Goal: Check status: Check status

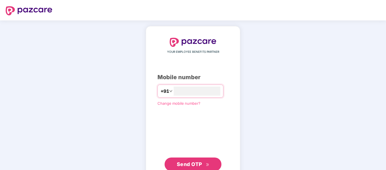
type input "**********"
click at [190, 164] on span "Send OTP" at bounding box center [189, 164] width 25 height 6
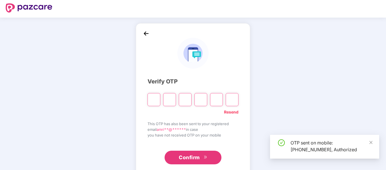
scroll to position [2, 0]
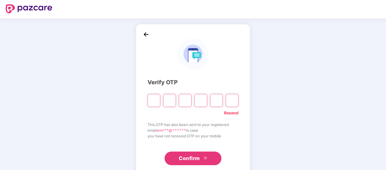
type input "*"
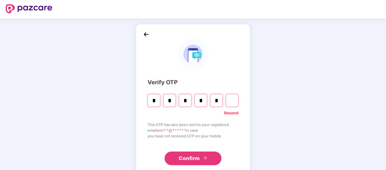
type input "*"
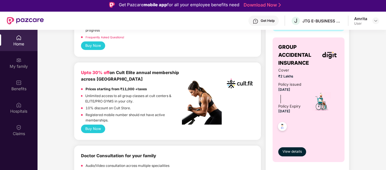
scroll to position [210, 0]
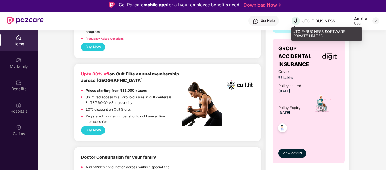
click at [315, 20] on div "JTG E-BUSINESS SOFTWARE PRIVATE LIMITED" at bounding box center [322, 20] width 40 height 5
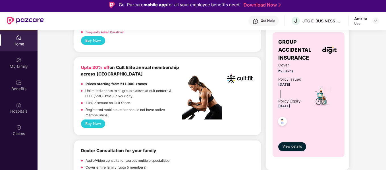
scroll to position [217, 0]
drag, startPoint x: 279, startPoint y: 79, endPoint x: 297, endPoint y: 78, distance: 17.9
click at [297, 74] on span "₹2 Lakhs" at bounding box center [291, 70] width 26 height 5
drag, startPoint x: 276, startPoint y: 78, endPoint x: 297, endPoint y: 82, distance: 21.7
click at [297, 82] on div "GROUP ACCIDENTAL INSURANCE Cover ₹2 Lakhs Policy issued [DATE] Policy Expiry [D…" at bounding box center [308, 94] width 72 height 125
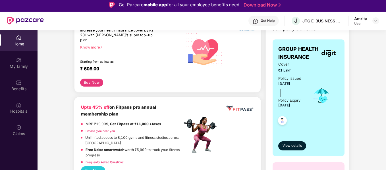
scroll to position [87, 0]
click at [280, 73] on span "₹1 Lakh" at bounding box center [291, 70] width 26 height 5
drag, startPoint x: 280, startPoint y: 78, endPoint x: 296, endPoint y: 80, distance: 16.0
click at [296, 73] on span "₹1 Lakh" at bounding box center [291, 70] width 26 height 5
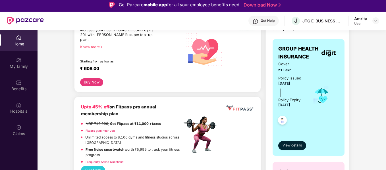
click at [296, 73] on span "₹1 Lakh" at bounding box center [291, 70] width 26 height 5
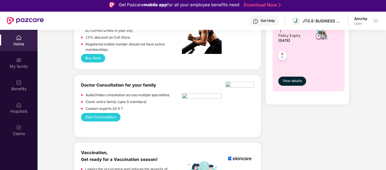
scroll to position [283, 0]
click at [226, 82] on img at bounding box center [239, 85] width 29 height 7
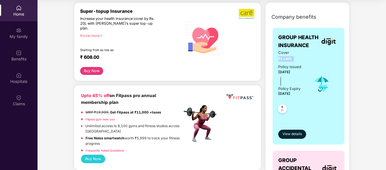
scroll to position [72, 0]
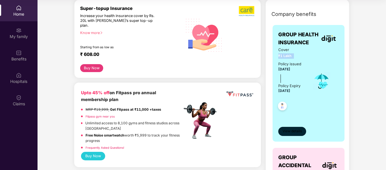
click at [288, 134] on span "View details" at bounding box center [291, 131] width 19 height 5
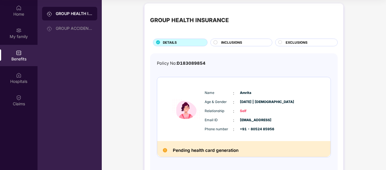
scroll to position [2, 0]
click at [246, 45] on div "INCLUSIONS" at bounding box center [243, 43] width 51 height 6
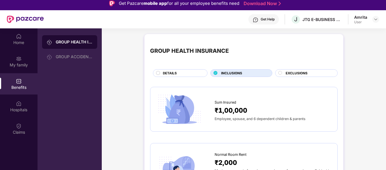
scroll to position [0, 0]
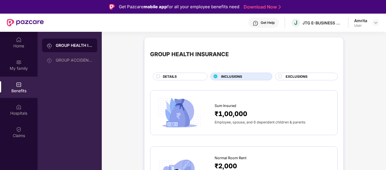
click at [288, 75] on span "EXCLUSIONS" at bounding box center [296, 76] width 22 height 5
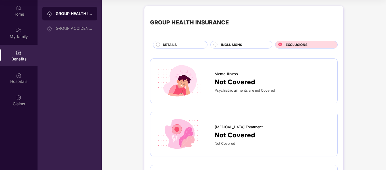
click at [232, 42] on div "INCLUSIONS" at bounding box center [241, 45] width 62 height 8
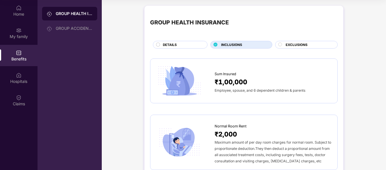
click at [186, 41] on div "DETAILS" at bounding box center [180, 45] width 55 height 8
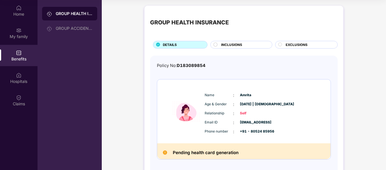
scroll to position [25, 0]
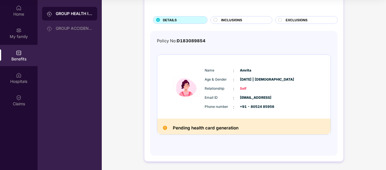
click at [220, 129] on h2 "Pending health card generation" at bounding box center [206, 127] width 66 height 7
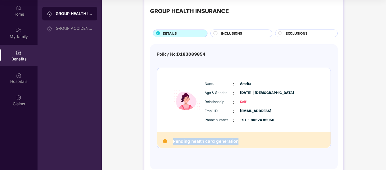
scroll to position [0, 0]
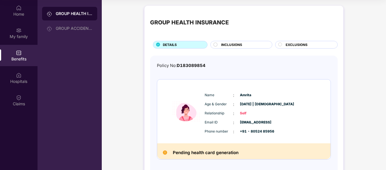
click at [22, 54] on div "Benefits" at bounding box center [18, 55] width 37 height 21
click at [22, 11] on div "Home" at bounding box center [18, 10] width 37 height 21
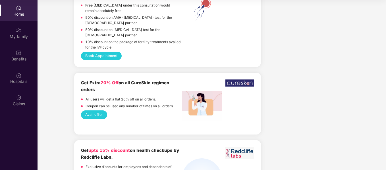
scroll to position [1223, 0]
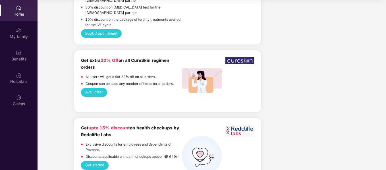
click at [114, 142] on p "Exclusive discounts for employees and dependents of Pazcare." at bounding box center [133, 147] width 96 height 11
click at [103, 161] on button "Get started" at bounding box center [95, 165] width 28 height 9
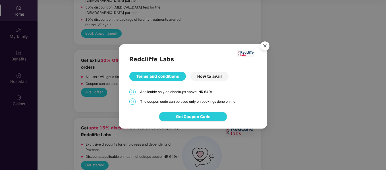
click at [207, 78] on div "How to avail" at bounding box center [209, 76] width 38 height 9
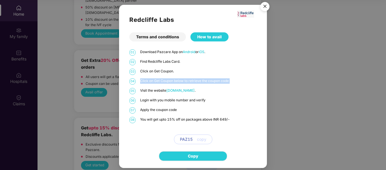
click at [207, 78] on div "01 Download Pazcare App on Android or iOS . 02 Find Redcliffe Labs Card. 03 Cli…" at bounding box center [192, 96] width 127 height 95
click at [255, 104] on div "06 Login with you mobile number and verify" at bounding box center [192, 101] width 127 height 6
click at [173, 32] on div "Terms and conditions" at bounding box center [157, 36] width 57 height 9
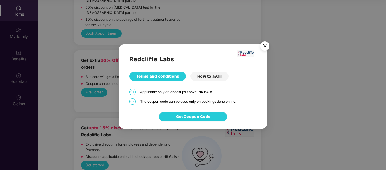
click at [203, 75] on div "How to avail" at bounding box center [209, 76] width 38 height 9
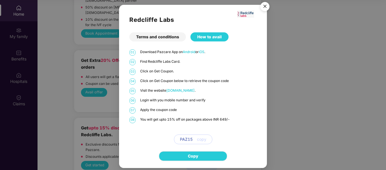
click at [265, 7] on img "Close" at bounding box center [265, 7] width 16 height 16
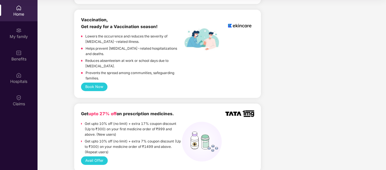
scroll to position [380, 0]
